Goal: Task Accomplishment & Management: Manage account settings

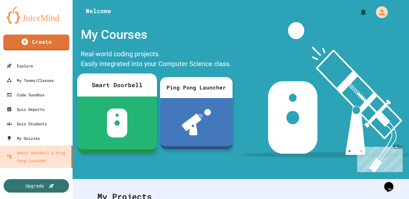
click at [128, 105] on div at bounding box center [117, 123] width 80 height 53
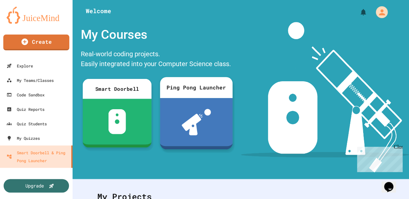
scroll to position [82, 0]
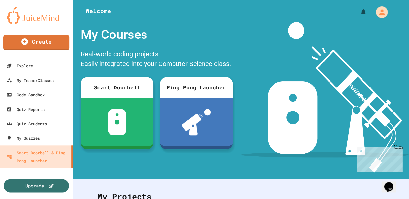
click at [380, 13] on icon "My Account" at bounding box center [382, 13] width 8 height 8
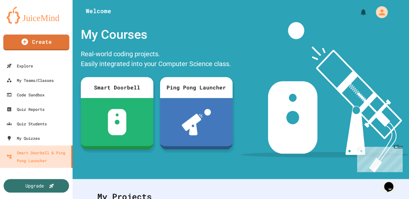
click at [380, 199] on div at bounding box center [204, 199] width 409 height 0
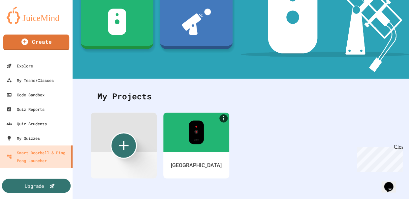
click at [48, 183] on div "Upgrade" at bounding box center [36, 186] width 69 height 14
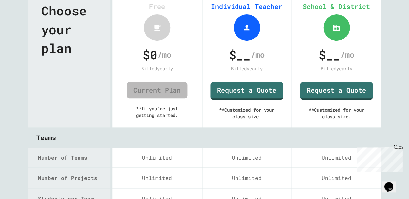
scroll to position [138, 0]
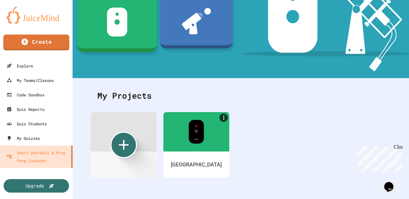
scroll to position [101, 0]
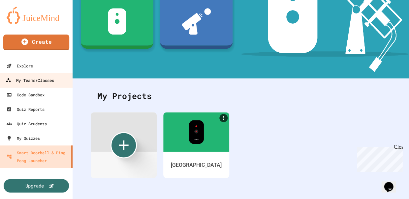
click at [35, 81] on div "My Teams/Classes" at bounding box center [30, 80] width 48 height 8
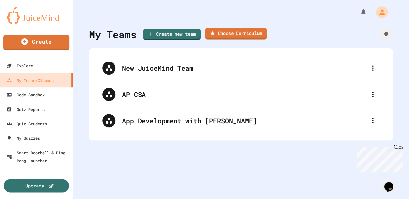
click at [222, 33] on link "Choose Curriculum" at bounding box center [235, 34] width 61 height 12
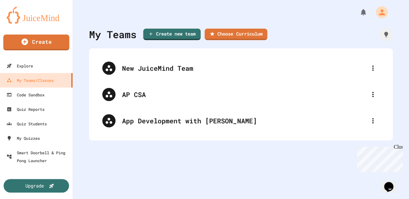
scroll to position [170, 0]
